Goal: Task Accomplishment & Management: Use online tool/utility

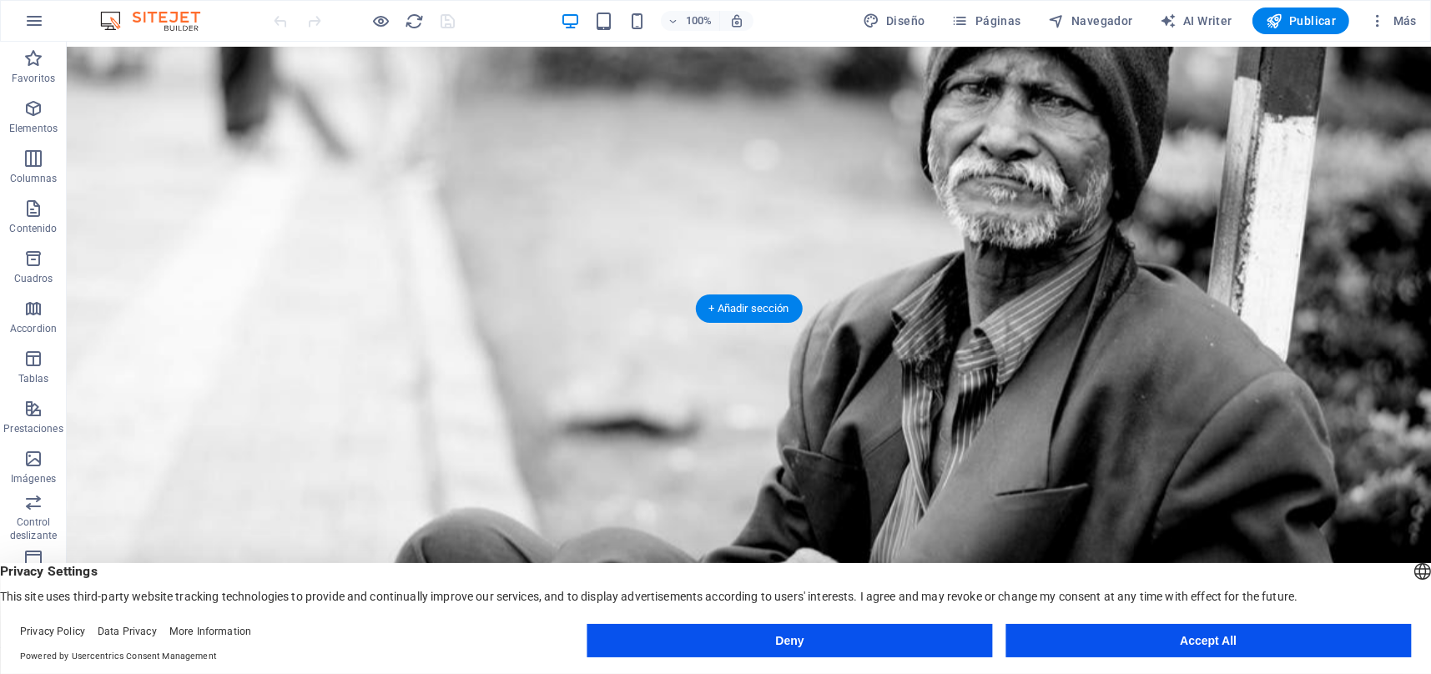
scroll to position [278, 0]
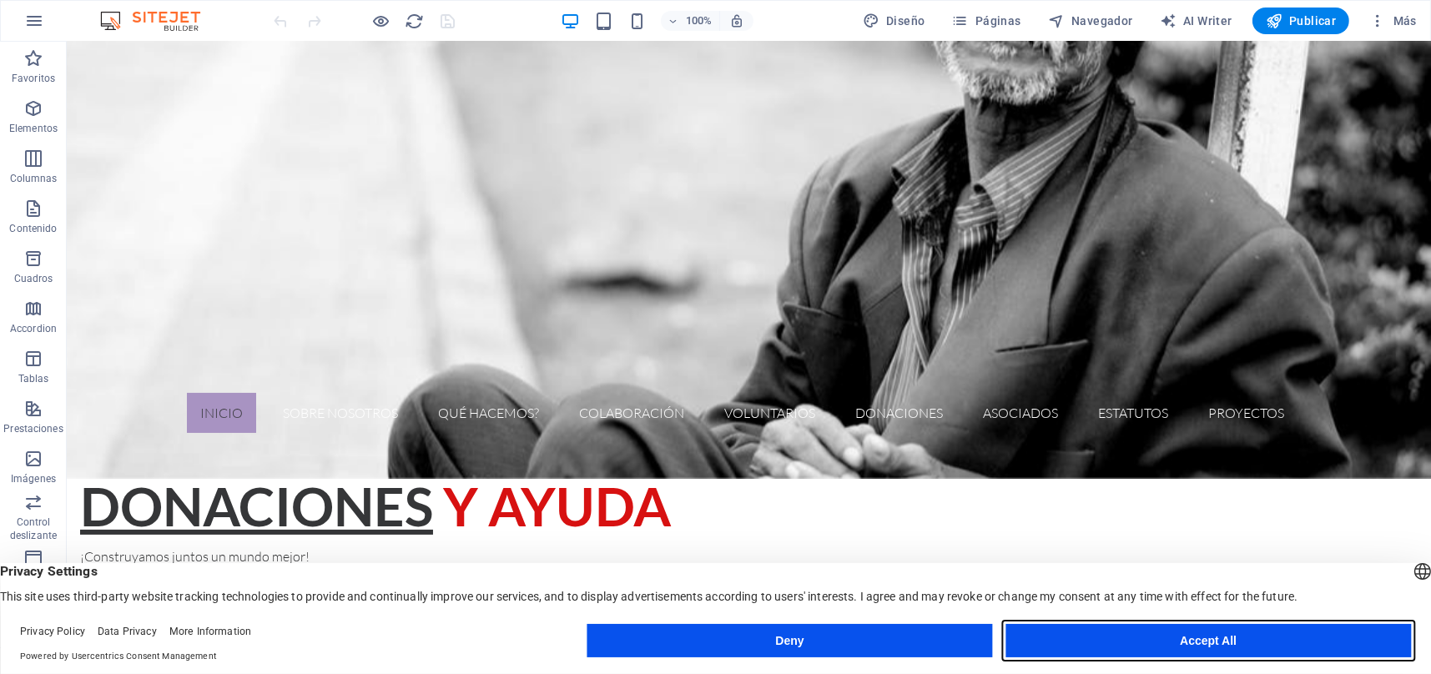
drag, startPoint x: 1172, startPoint y: 643, endPoint x: 1104, endPoint y: 602, distance: 79.0
click at [1172, 643] on button "Accept All" at bounding box center [1209, 640] width 406 height 33
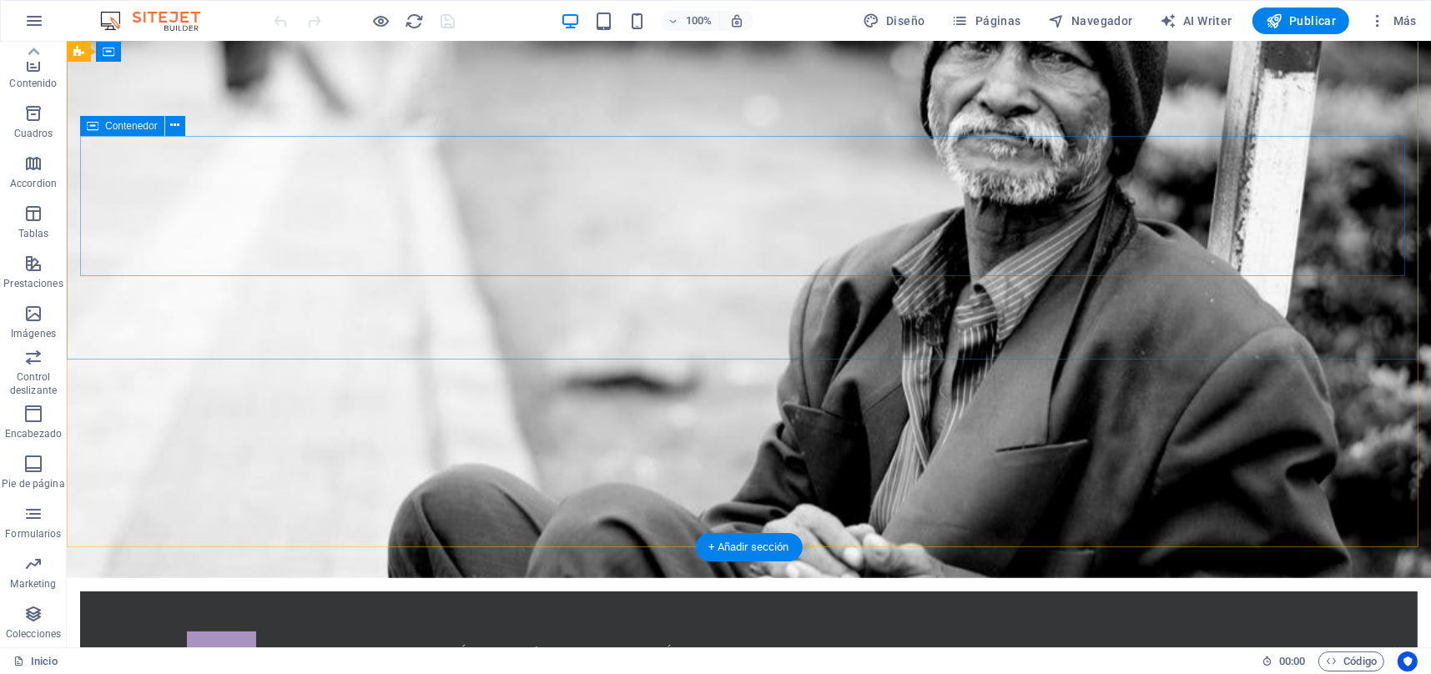
scroll to position [0, 0]
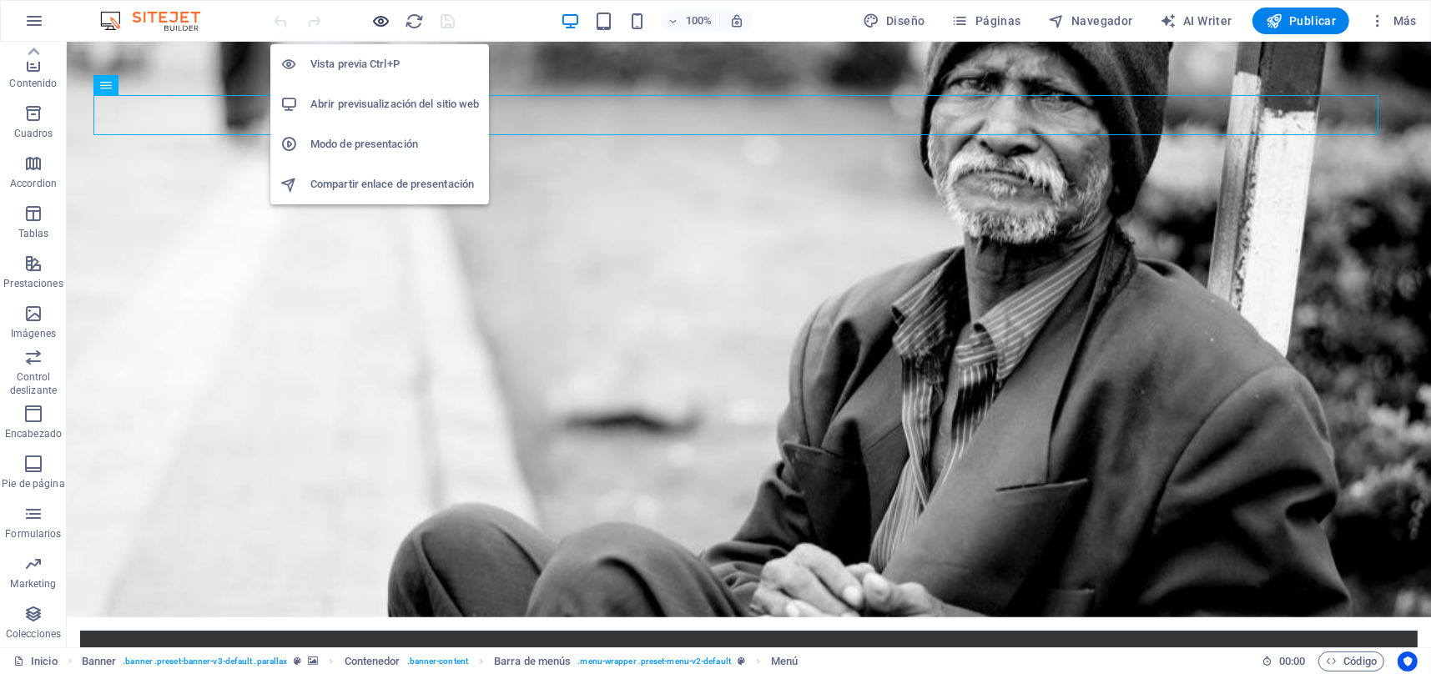
click at [383, 31] on div "Vista previa Ctrl+P Abrir previsualización del sitio web Modo de presentación C…" at bounding box center [379, 118] width 219 height 174
click at [376, 23] on icon "button" at bounding box center [381, 21] width 19 height 19
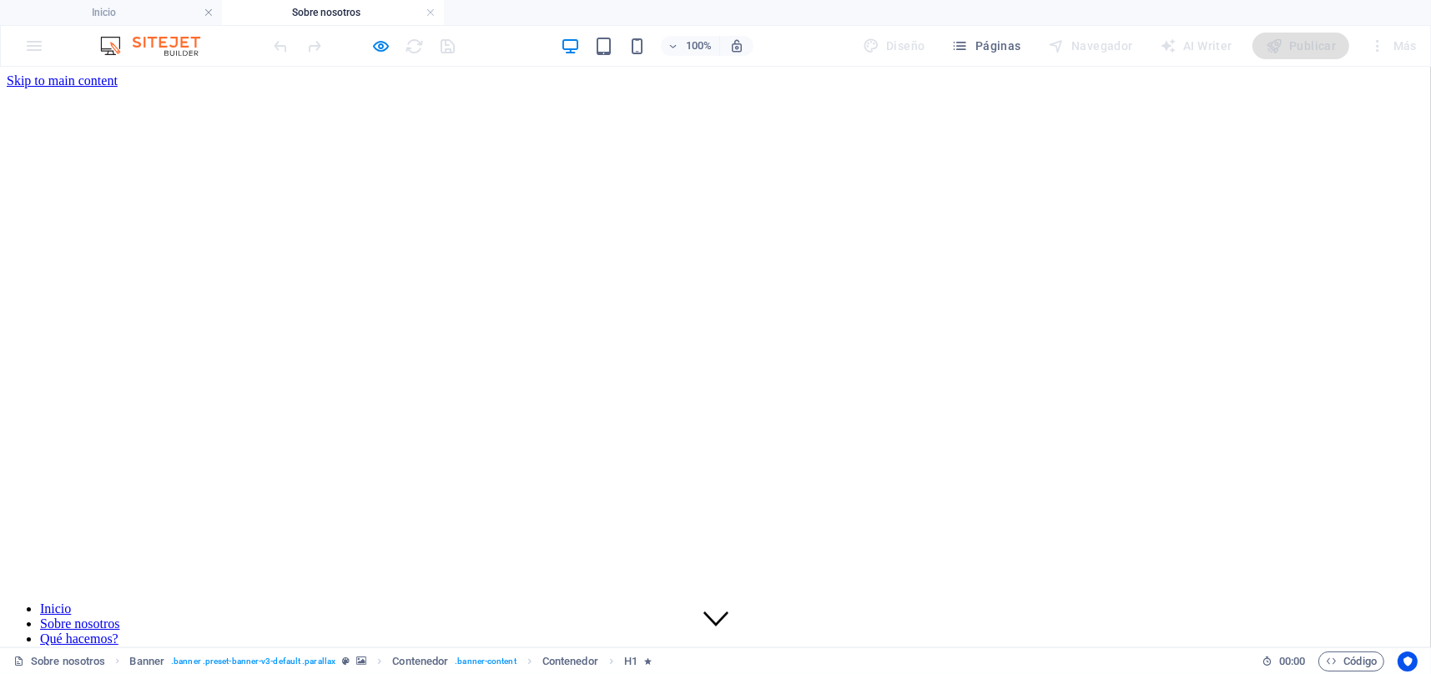
click at [274, 601] on nav "Inicio Sobre nosotros Qué hacemos? colaboración Voluntarios Donaciones Asociado…" at bounding box center [716, 668] width 1418 height 135
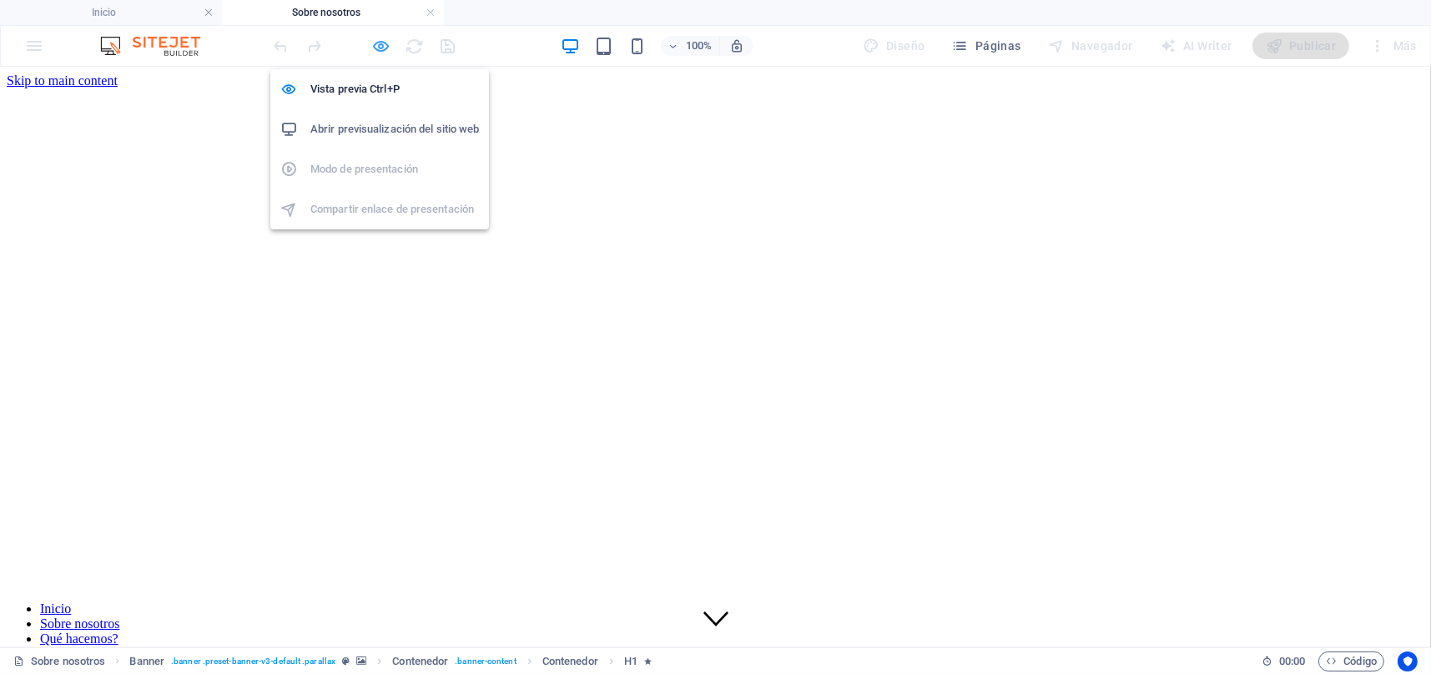
click at [376, 49] on icon "button" at bounding box center [381, 46] width 19 height 19
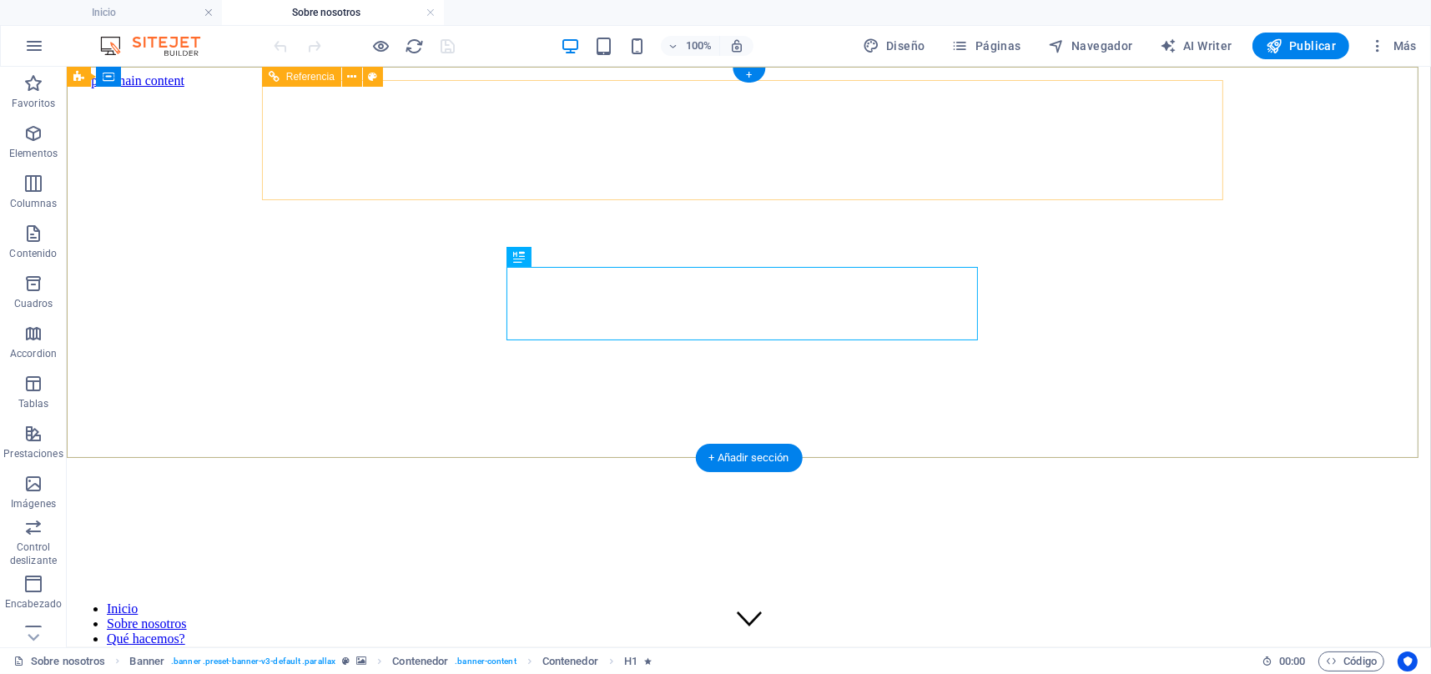
click at [310, 601] on nav "Inicio Sobre nosotros Qué hacemos? colaboración Voluntarios Donaciones Asociado…" at bounding box center [748, 668] width 1351 height 135
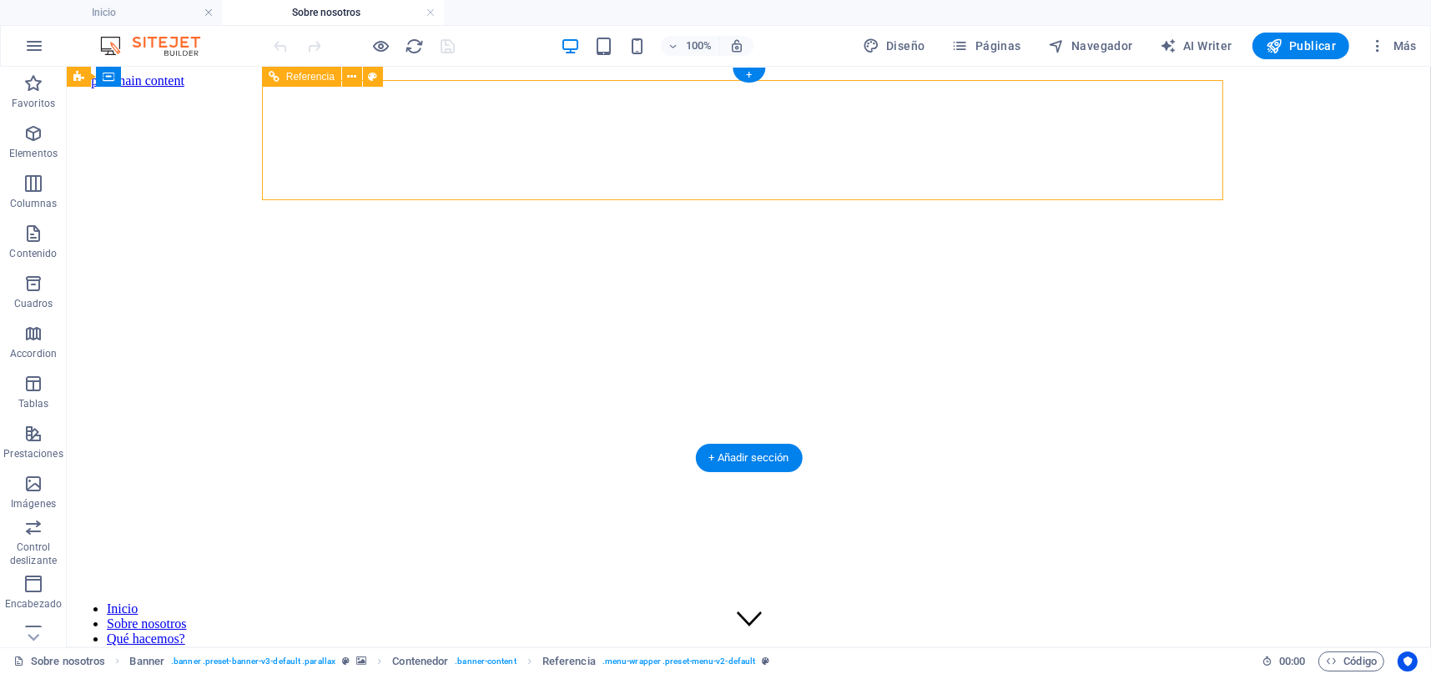
click at [307, 601] on nav "Inicio Sobre nosotros Qué hacemos? colaboración Voluntarios Donaciones Asociado…" at bounding box center [748, 668] width 1351 height 135
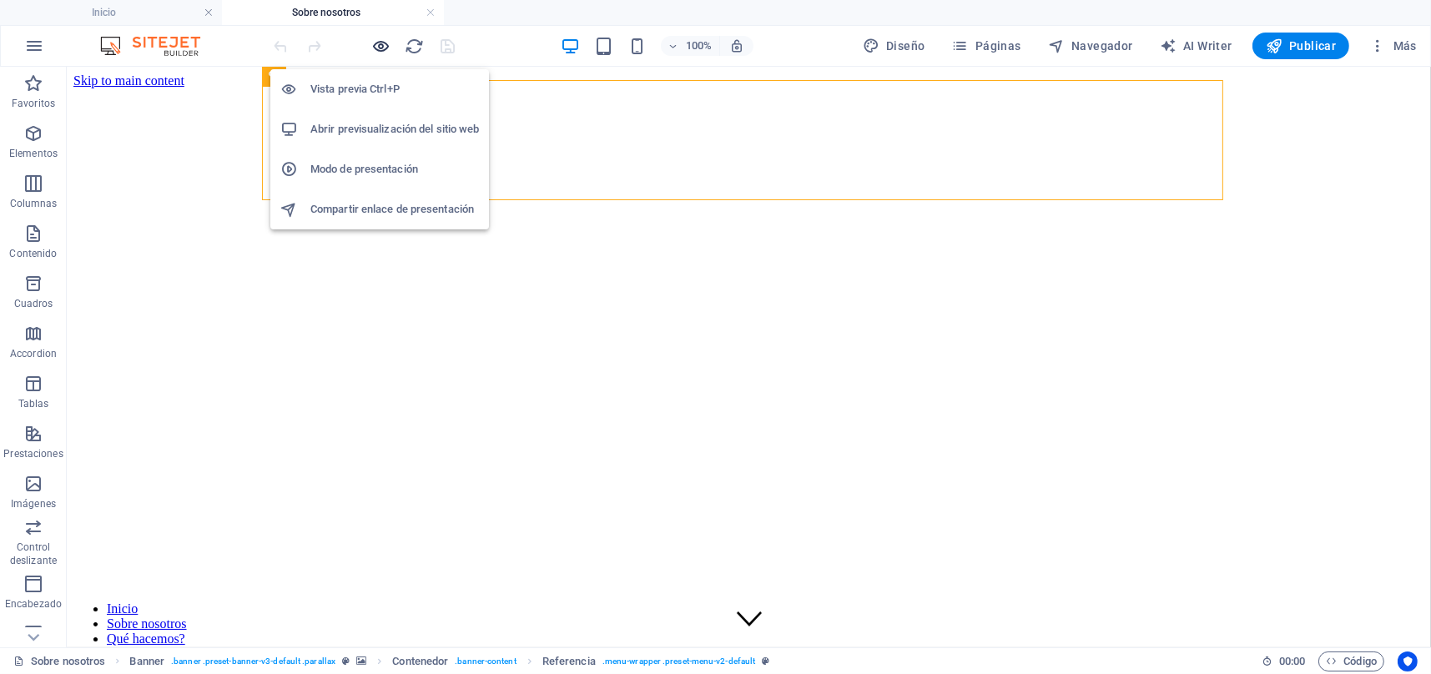
click at [383, 49] on icon "button" at bounding box center [381, 46] width 19 height 19
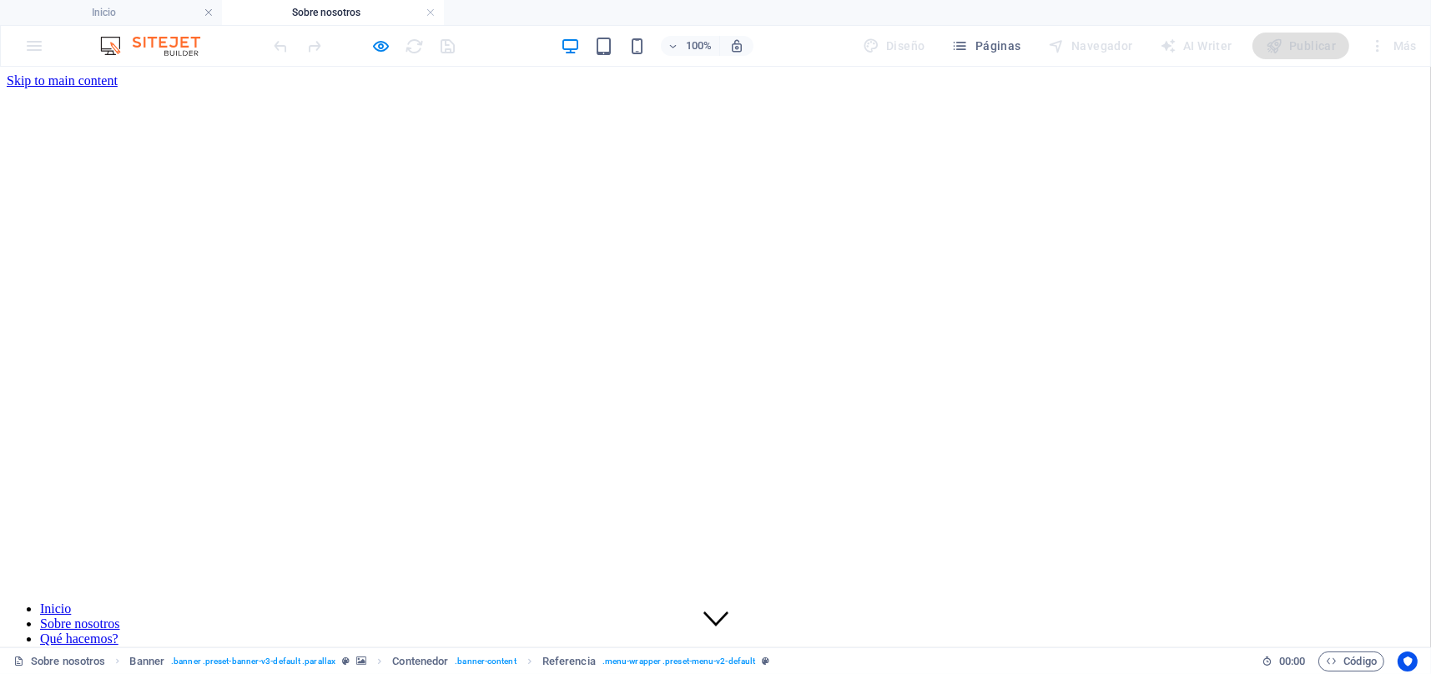
click at [71, 601] on link "Inicio" at bounding box center [55, 608] width 31 height 14
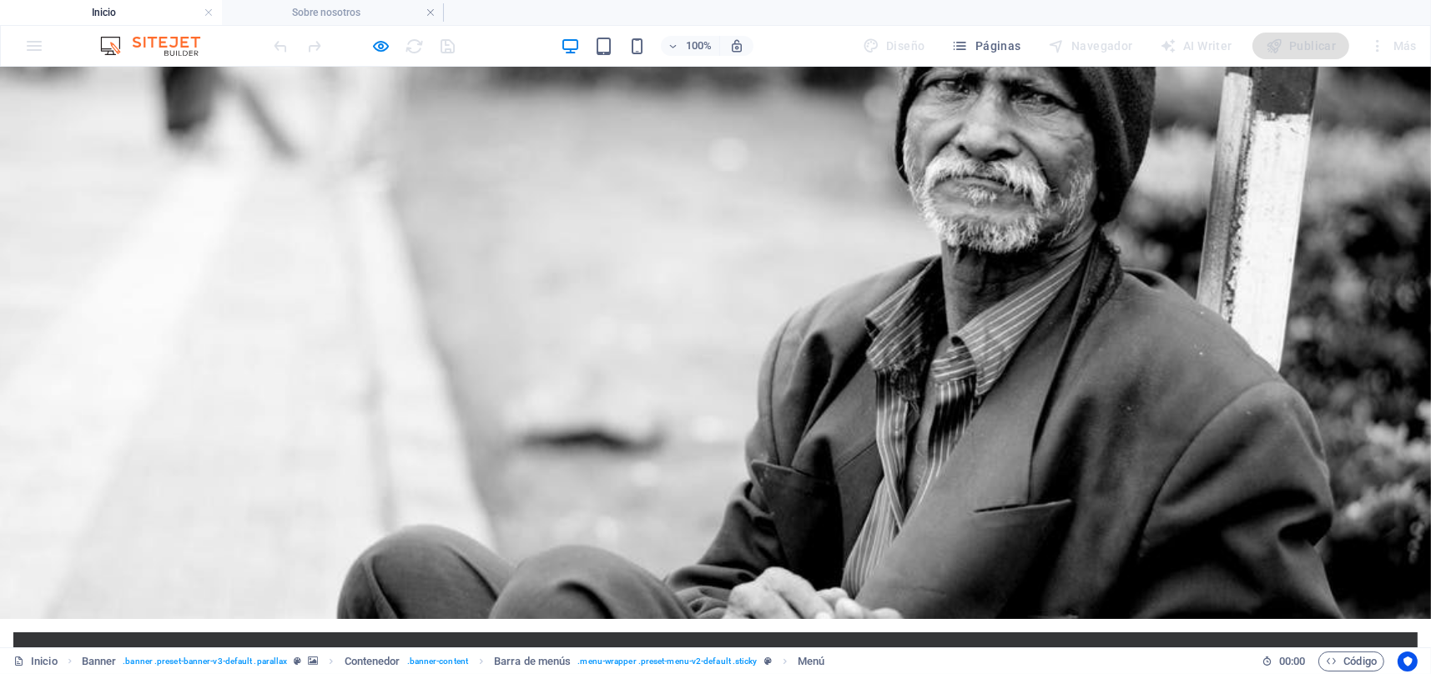
click at [381, 58] on div "100% Diseño Páginas Navegador AI Writer Publicar Más" at bounding box center [716, 46] width 1430 height 40
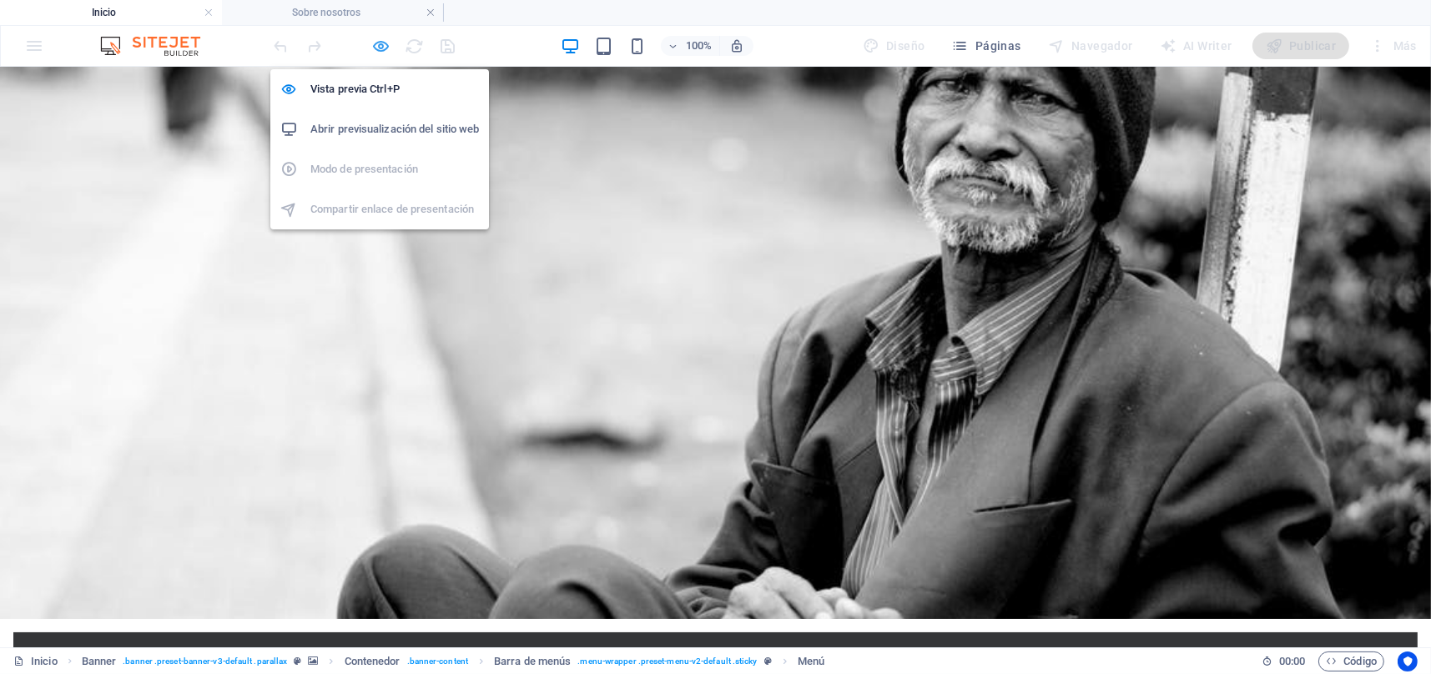
click at [381, 52] on icon "button" at bounding box center [381, 46] width 19 height 19
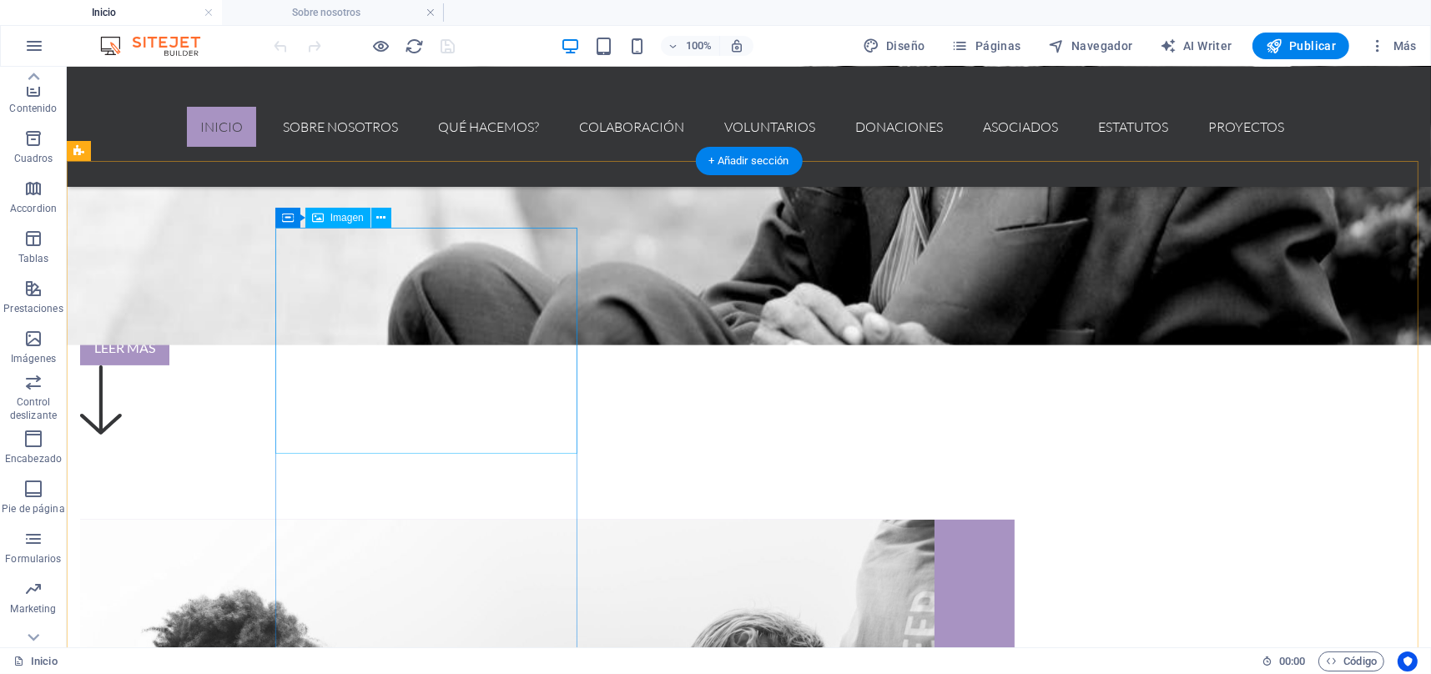
scroll to position [556, 0]
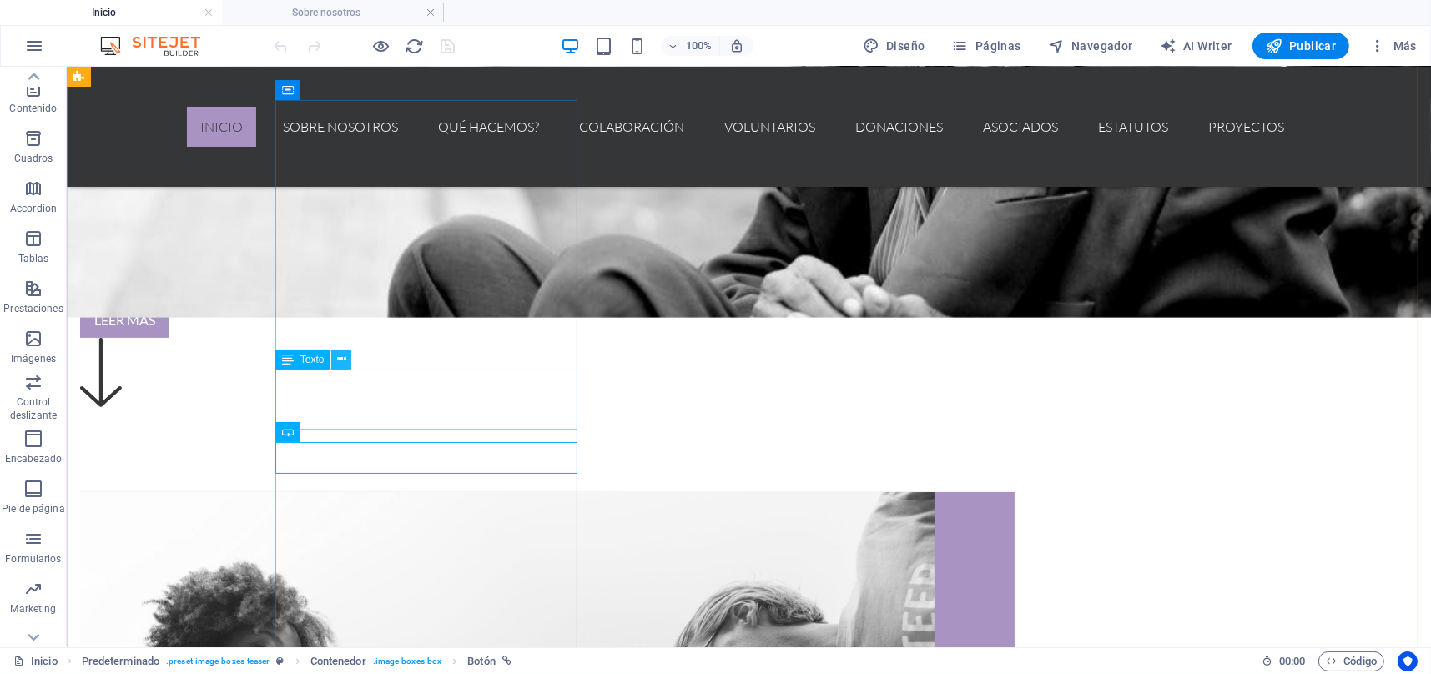
click at [345, 364] on icon at bounding box center [341, 359] width 9 height 18
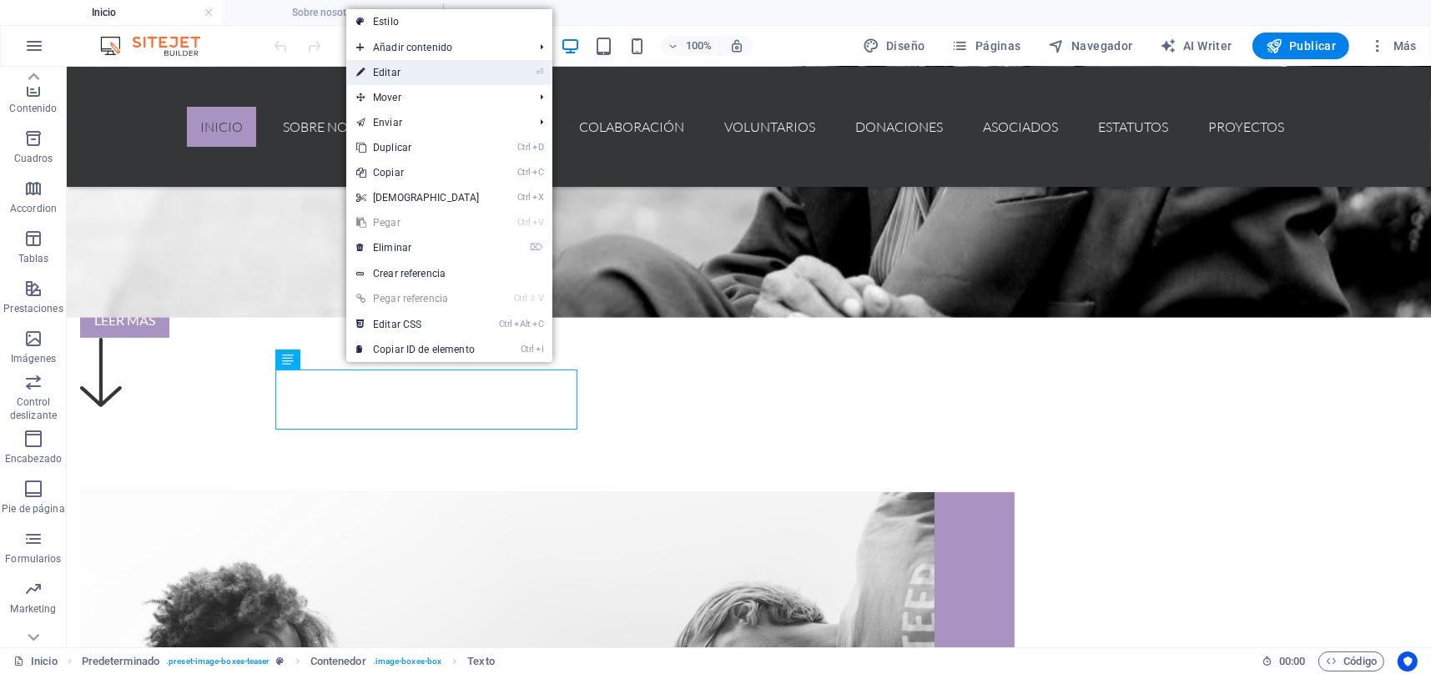
click at [376, 73] on link "⏎ Editar" at bounding box center [418, 72] width 144 height 25
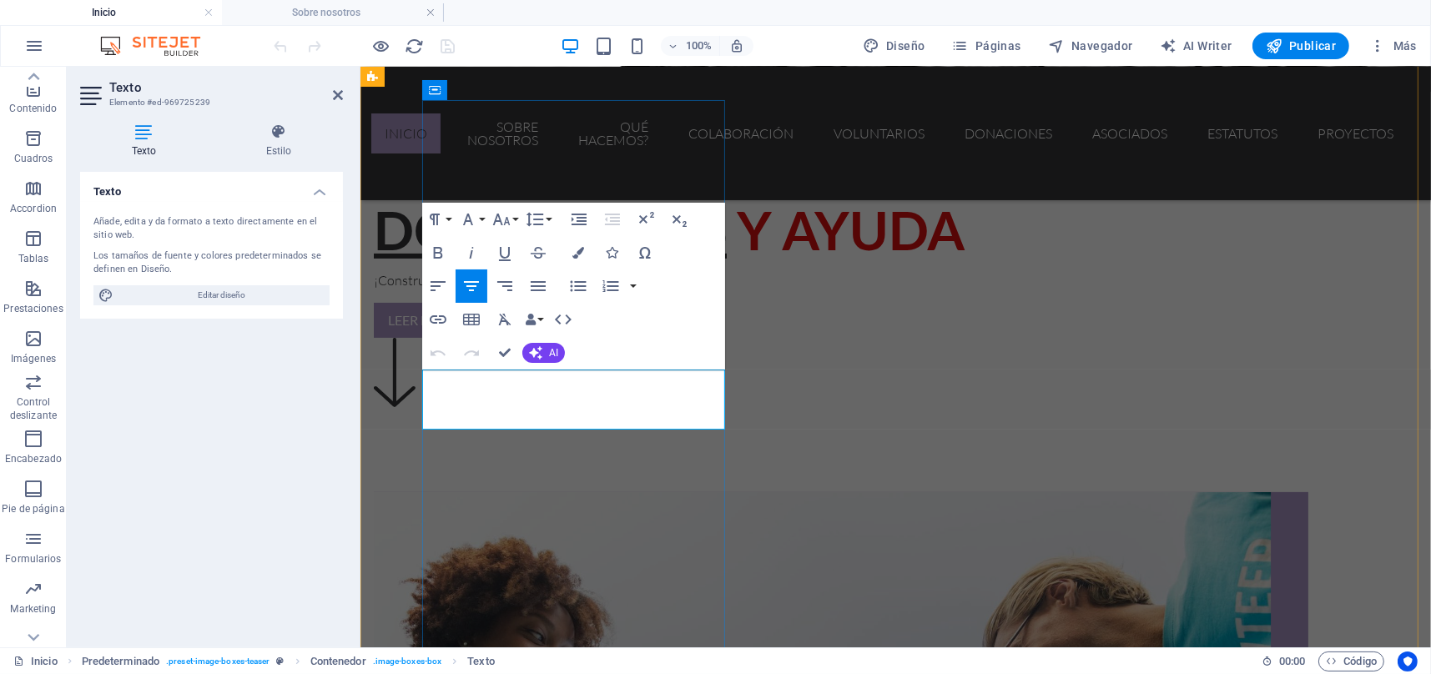
drag, startPoint x: 614, startPoint y: 420, endPoint x: 435, endPoint y: 382, distance: 183.3
copy p "Nuestro objetivo es ayudar, educar, asesorar, actualizar, mejorar, simplificar …"
click at [336, 97] on icon at bounding box center [338, 94] width 10 height 13
